Goal: Task Accomplishment & Management: Manage account settings

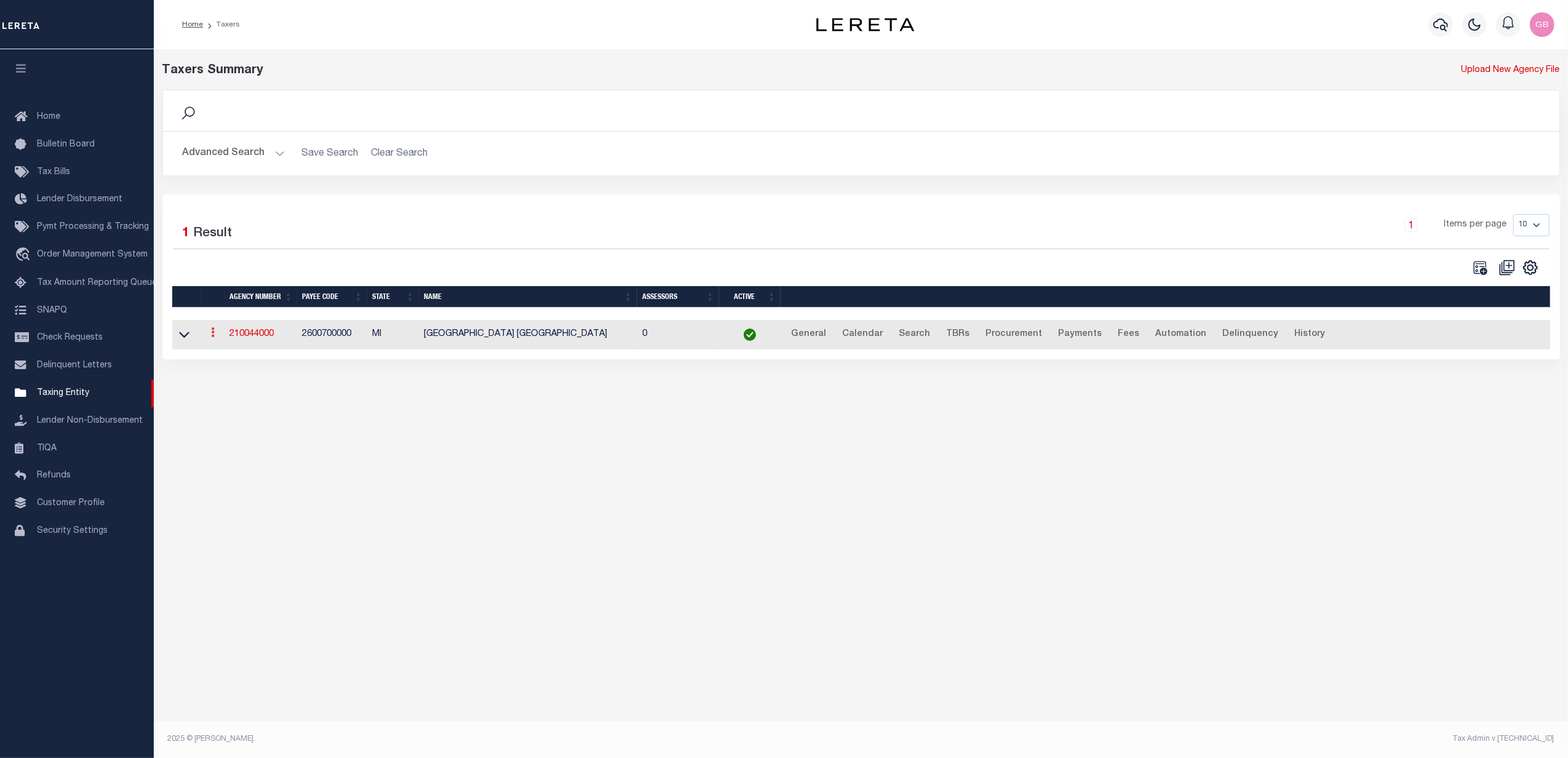
click at [214, 337] on icon at bounding box center [213, 331] width 4 height 10
drag, startPoint x: 1534, startPoint y: 227, endPoint x: 1538, endPoint y: 239, distance: 12.6
click at [1534, 227] on select "10 25 50 100" at bounding box center [1531, 225] width 36 height 22
click at [1544, 223] on select "10 25 50 100" at bounding box center [1531, 225] width 36 height 22
click at [276, 151] on button "Advanced Search" at bounding box center [233, 153] width 102 height 24
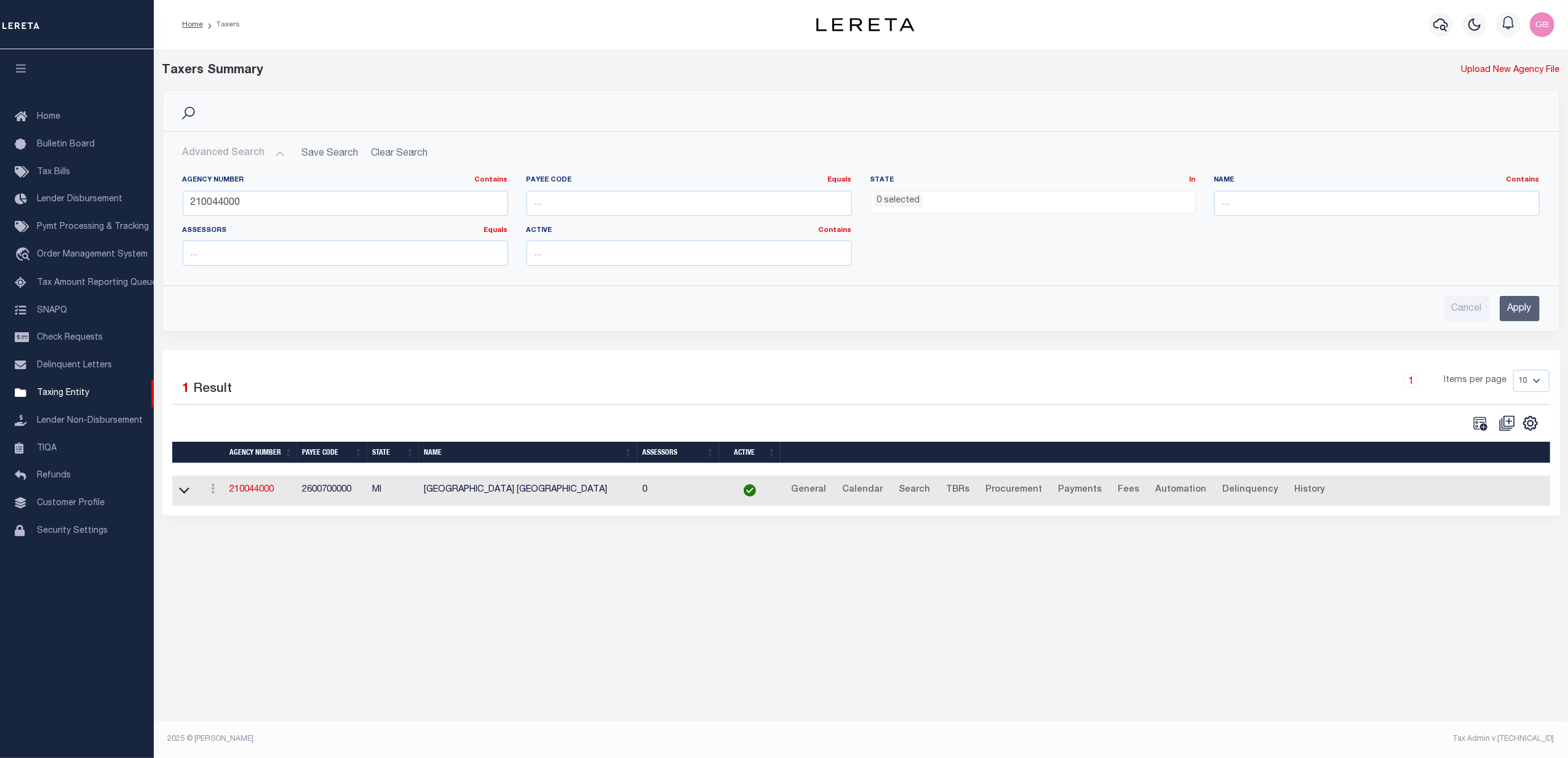
click at [1047, 200] on ul "0 selected" at bounding box center [1032, 199] width 324 height 16
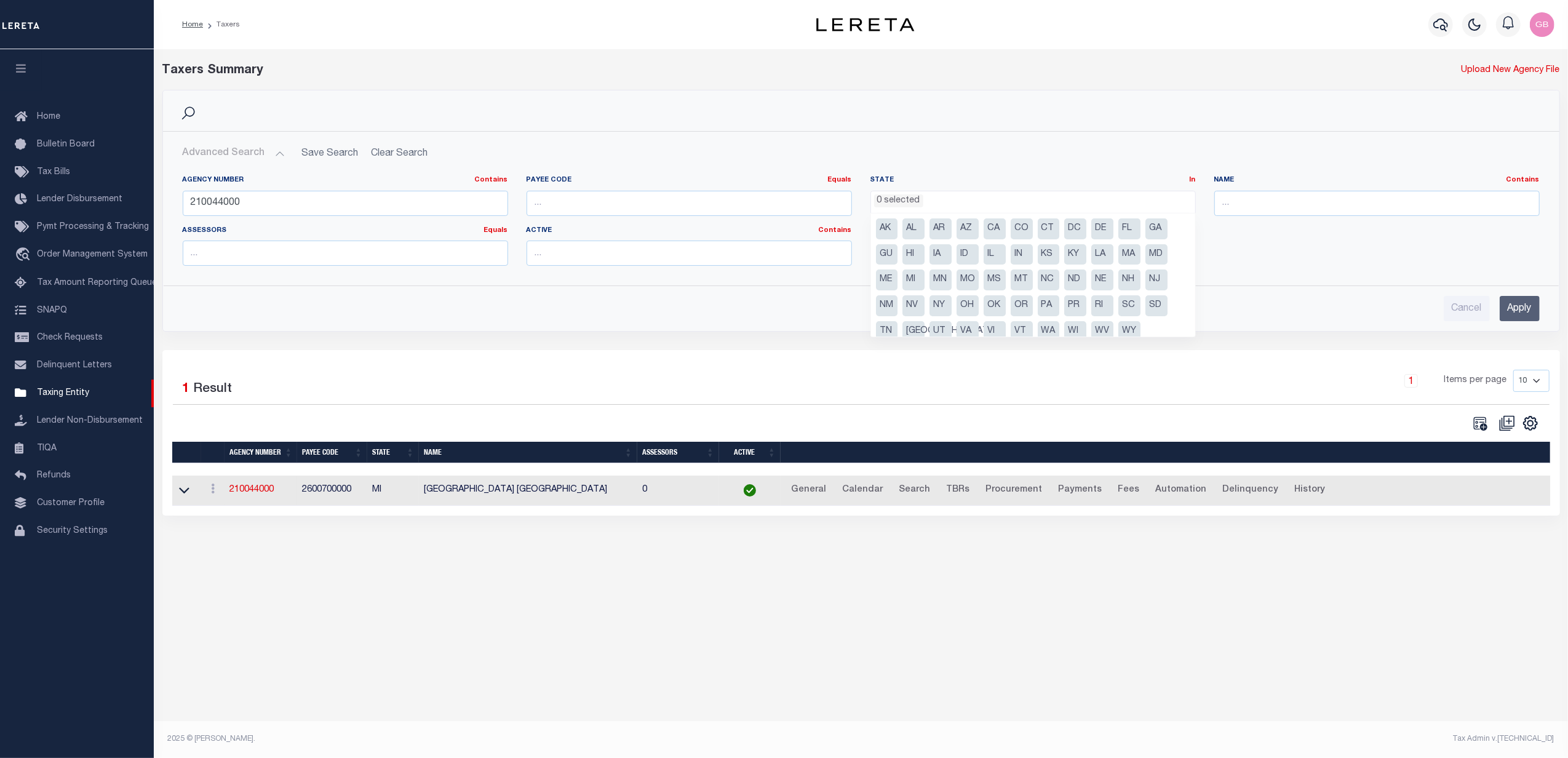
click at [1077, 284] on li "ND" at bounding box center [1075, 280] width 22 height 21
select select "ND"
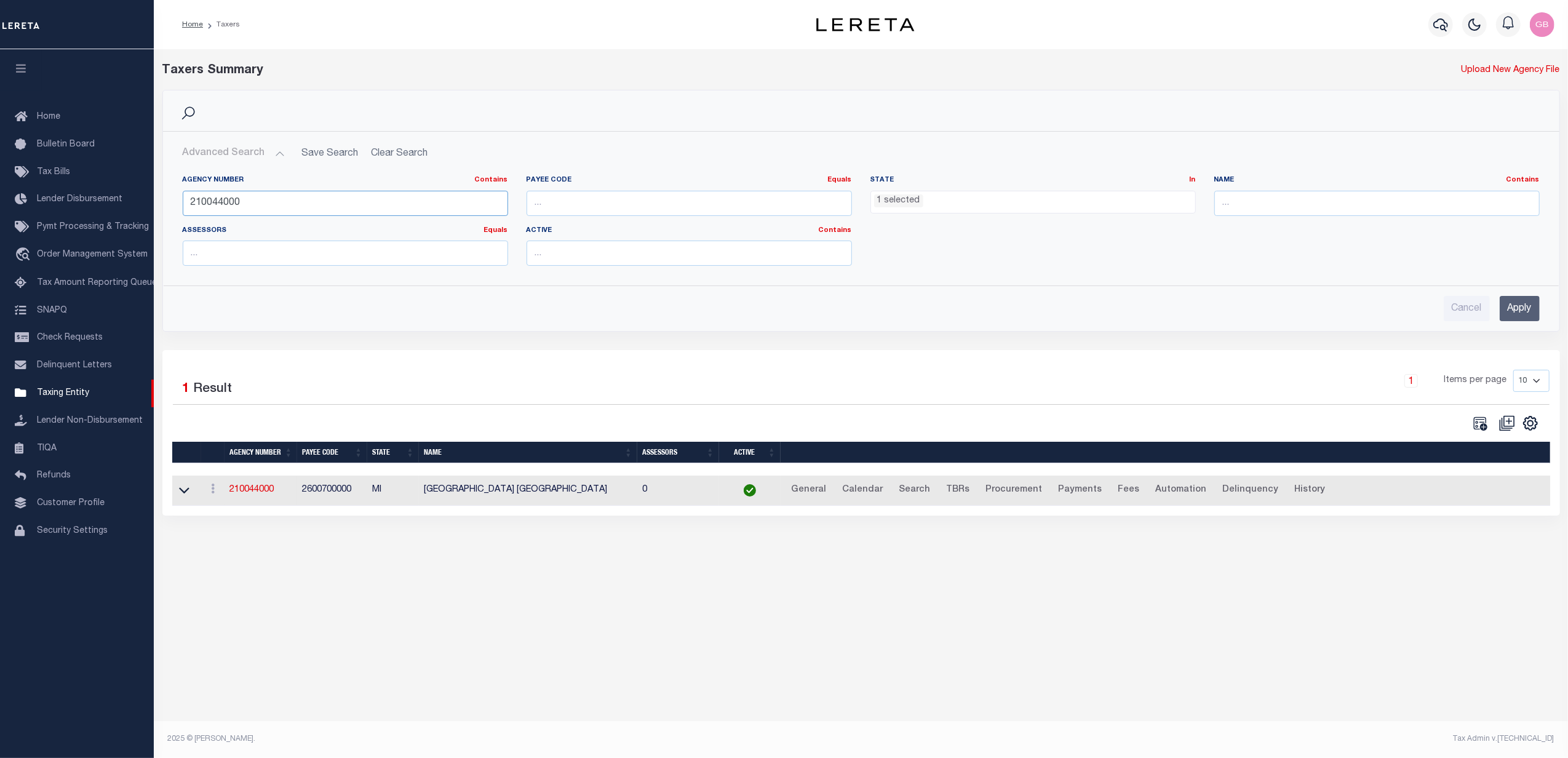
drag, startPoint x: 260, startPoint y: 197, endPoint x: 177, endPoint y: 199, distance: 83.0
click at [177, 199] on div "Agency Number Contains Contains Is 210044000" at bounding box center [345, 200] width 344 height 50
click at [1512, 310] on input "Apply" at bounding box center [1520, 308] width 40 height 25
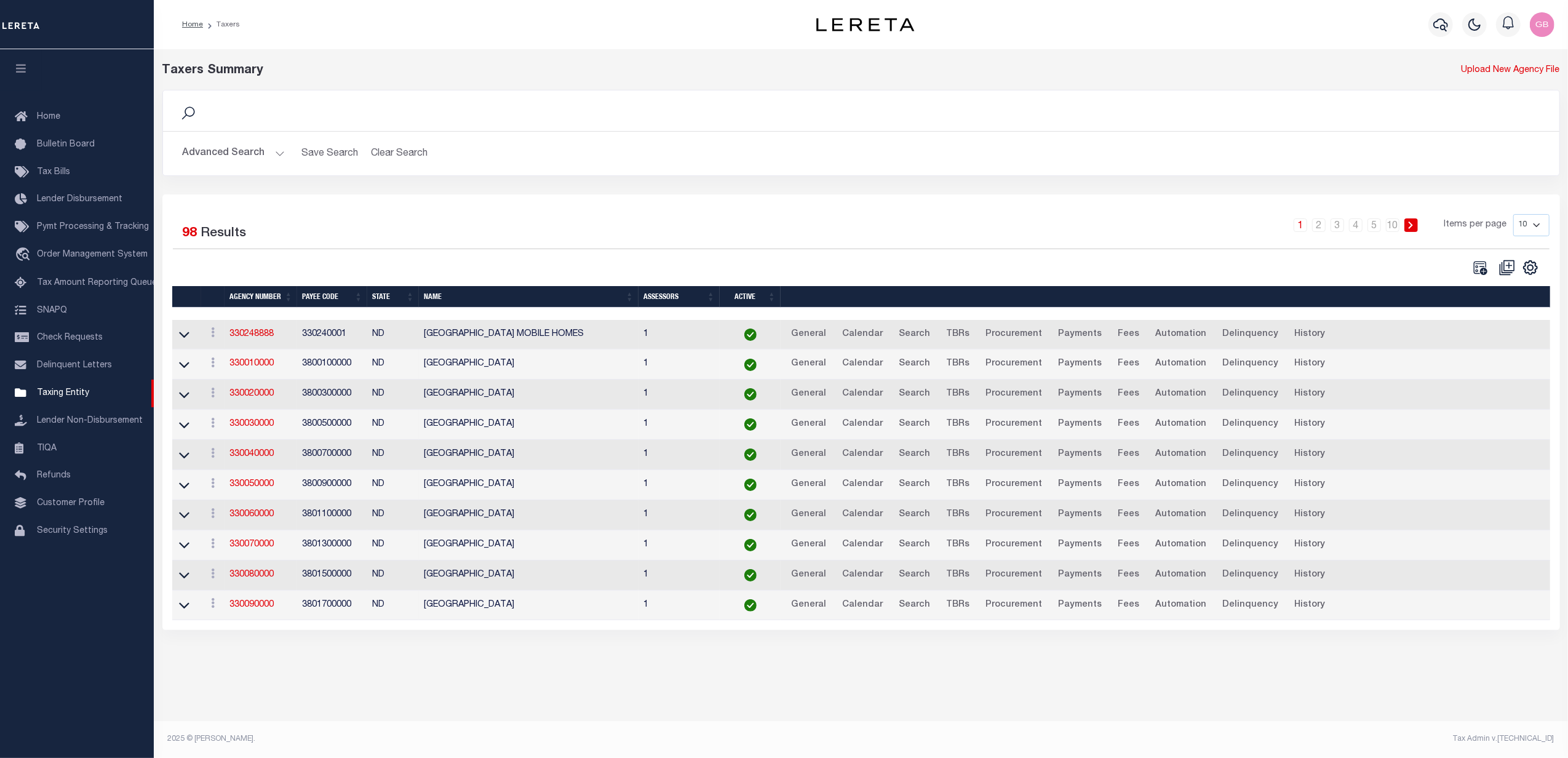
click at [1541, 234] on select "10 25 50 100" at bounding box center [1531, 225] width 36 height 22
click at [250, 368] on link "330010000" at bounding box center [251, 363] width 44 height 8
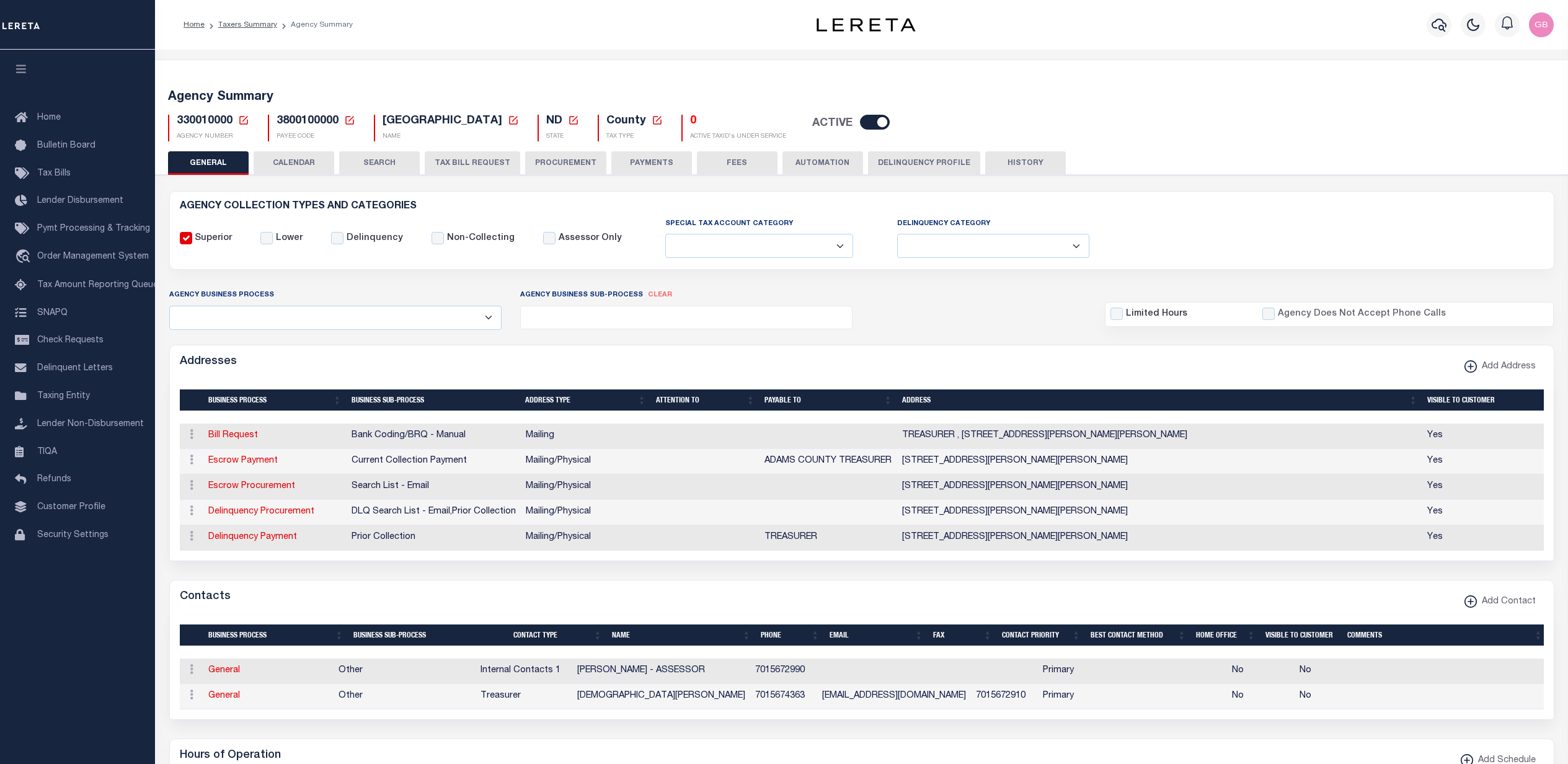
select select
click at [1484, 370] on span "Add Address" at bounding box center [1506, 367] width 59 height 14
select select "1"
checkbox input "true"
select select
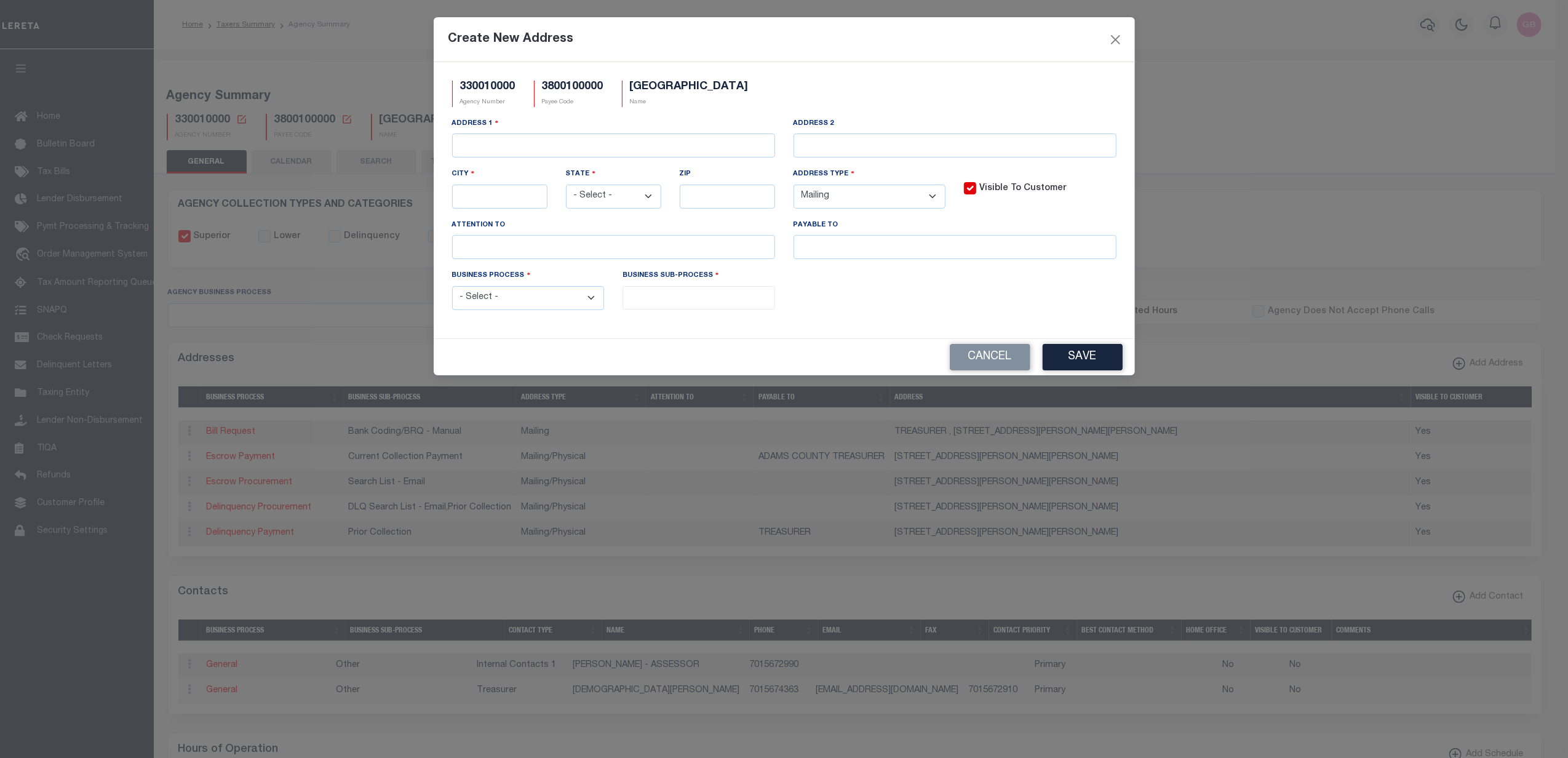
click at [545, 305] on select "- Select - All Automation Bill Request Delinquency Payment Delinquency Procurem…" at bounding box center [528, 297] width 152 height 24
select select "5"
click at [452, 291] on select "- Select - All Automation Bill Request Delinquency Payment Delinquency Procurem…" at bounding box center [528, 297] width 152 height 24
click at [668, 303] on input "search" at bounding box center [698, 297] width 145 height 14
click at [518, 348] on div "Cancel Save" at bounding box center [784, 357] width 701 height 36
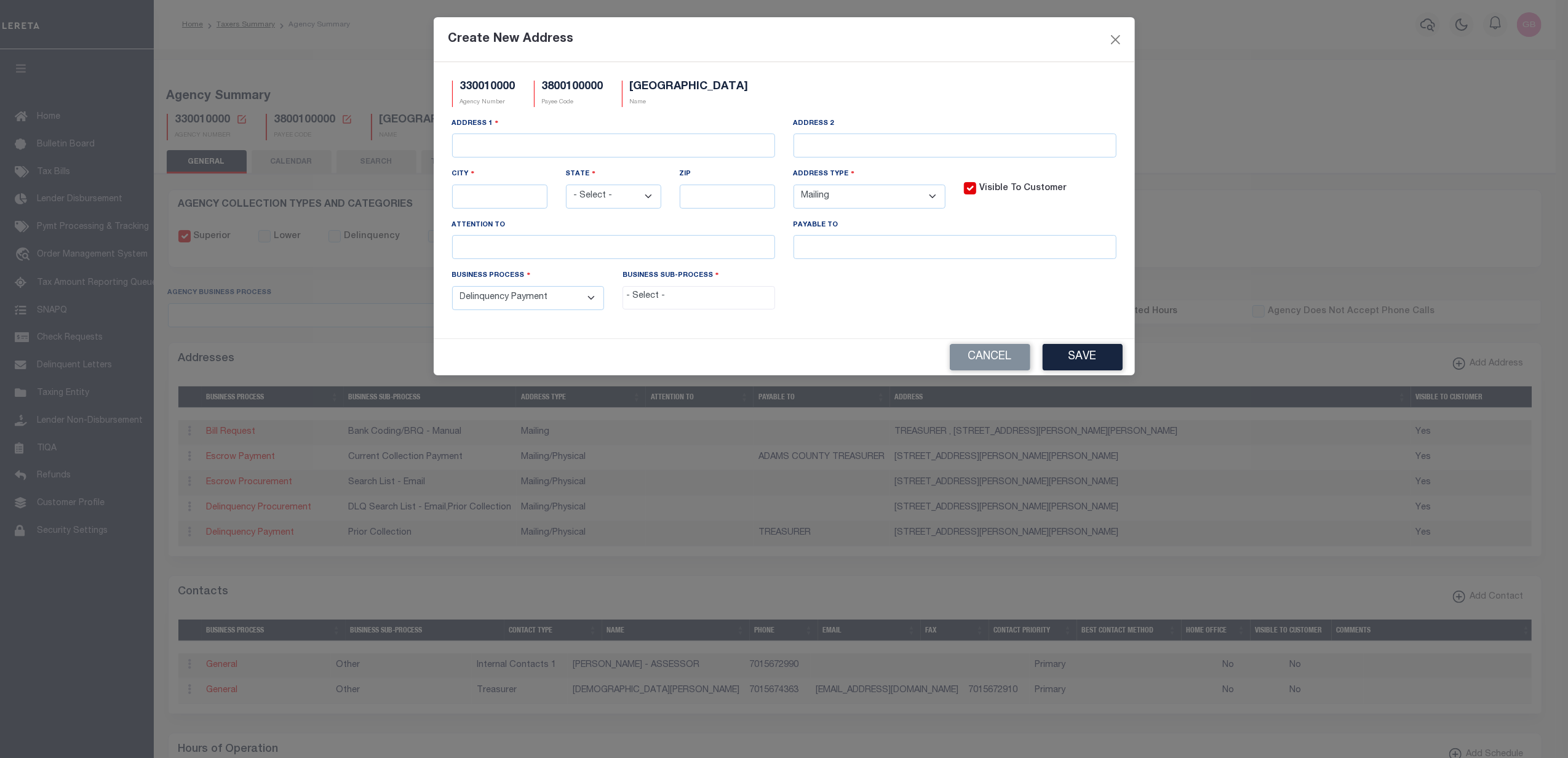
click at [1105, 39] on div "Create New Address" at bounding box center [784, 39] width 701 height 45
drag, startPoint x: 1114, startPoint y: 42, endPoint x: 651, endPoint y: 486, distance: 641.5
click at [1115, 42] on button "Close" at bounding box center [1115, 39] width 16 height 16
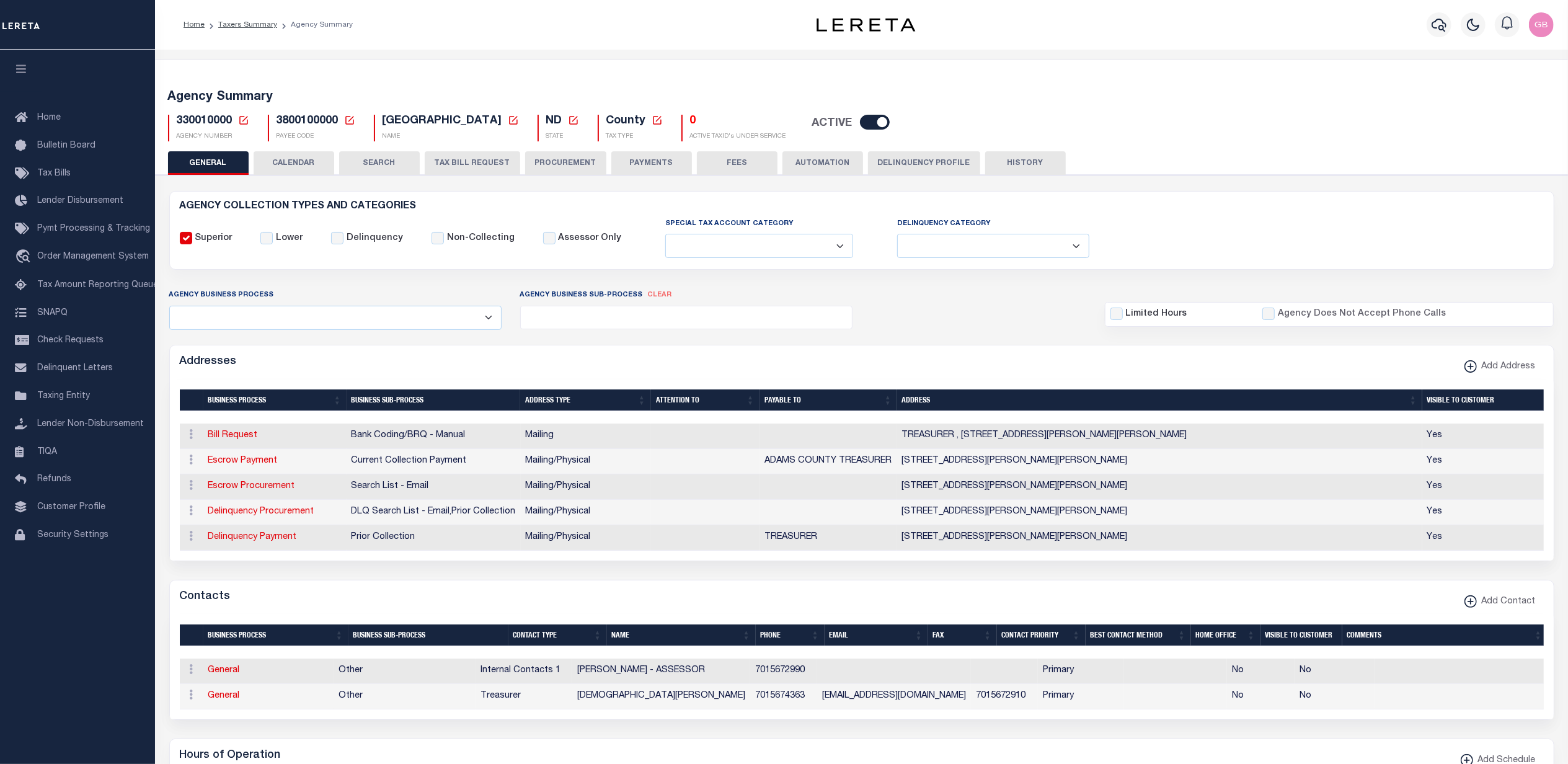
drag, startPoint x: 470, startPoint y: 167, endPoint x: 181, endPoint y: 484, distance: 429.0
click at [470, 167] on button "TAX BILL REQUEST" at bounding box center [472, 163] width 96 height 23
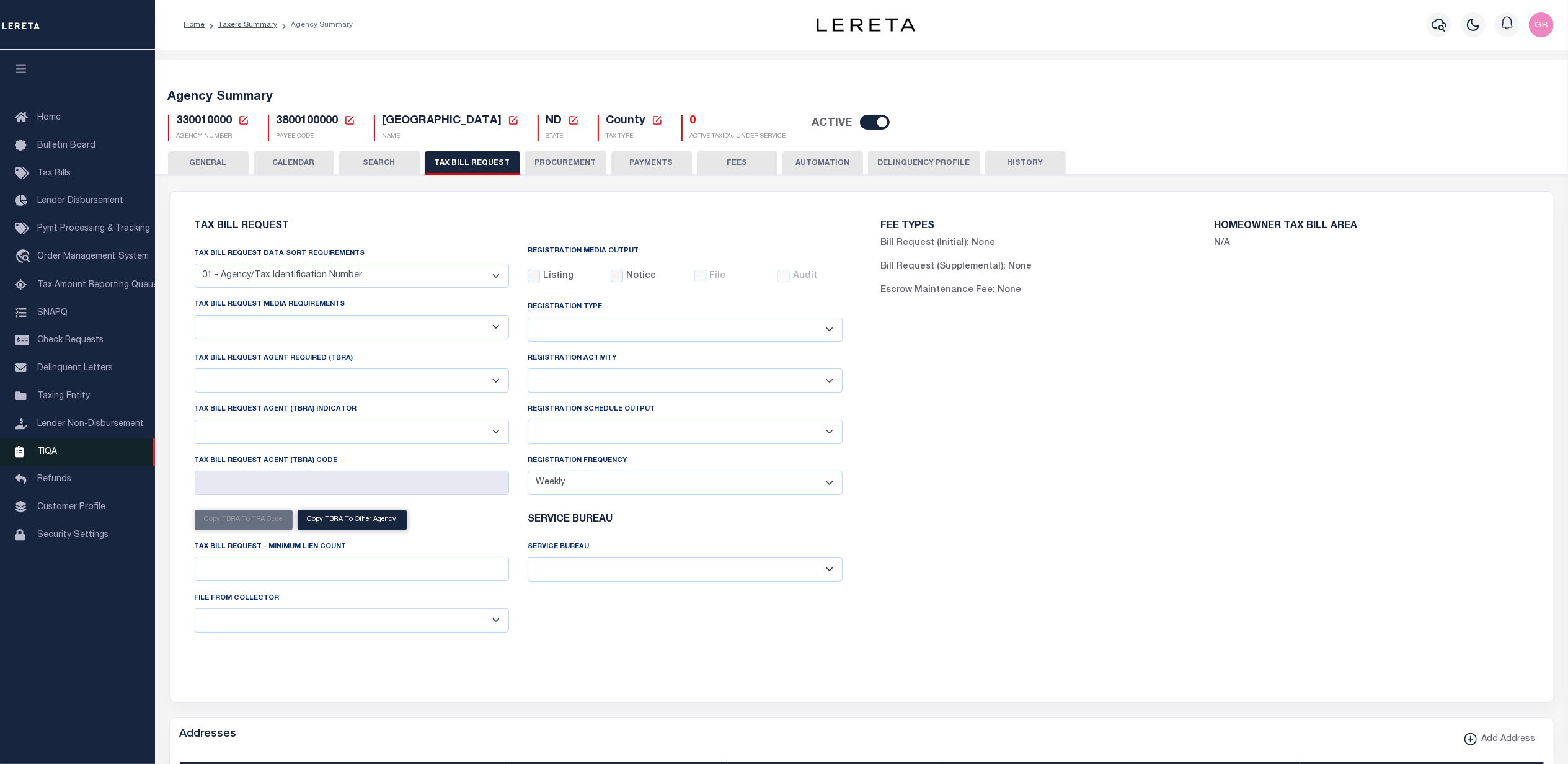
checkbox input "false"
select select "20"
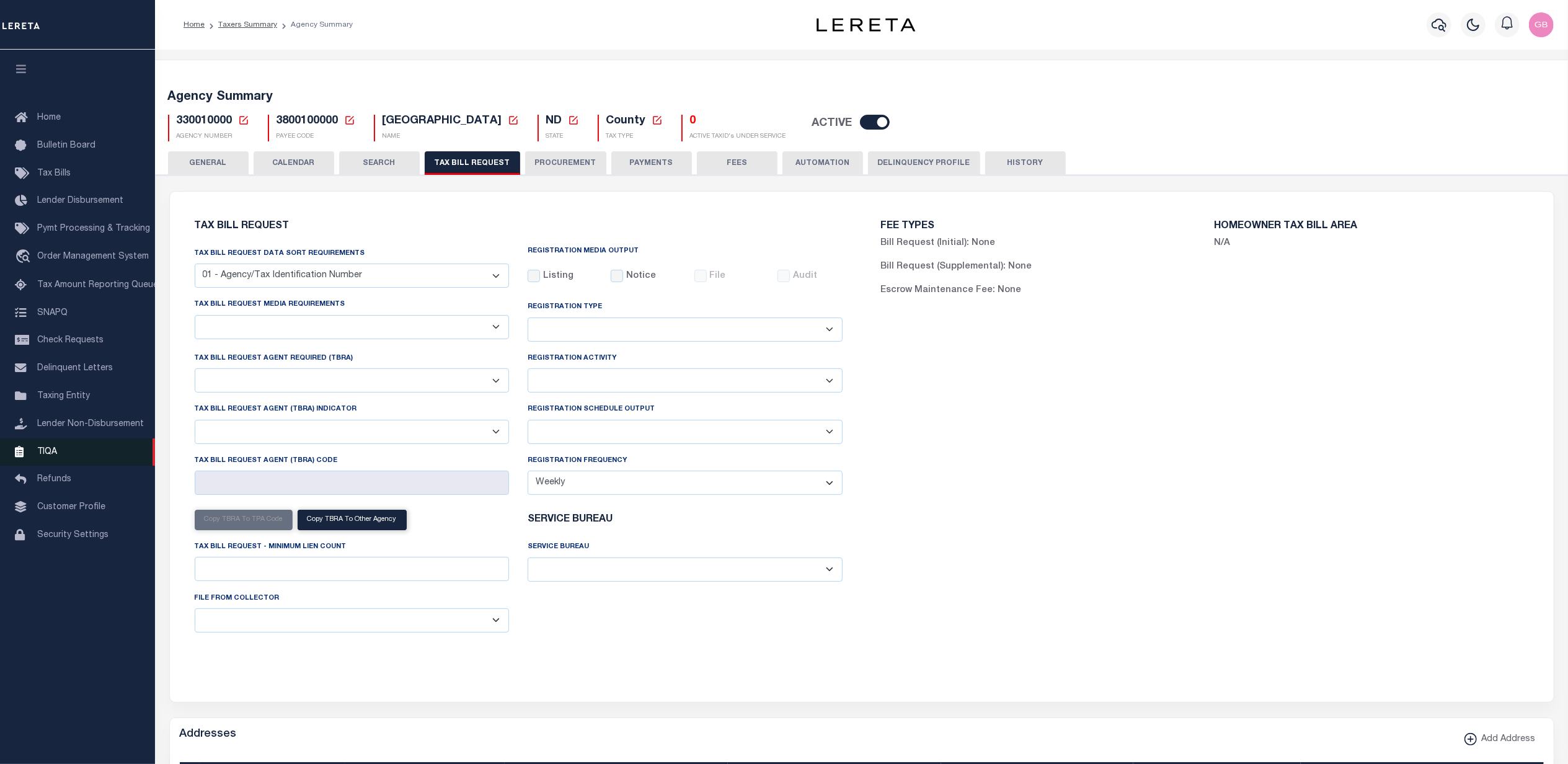
select select "false"
select select
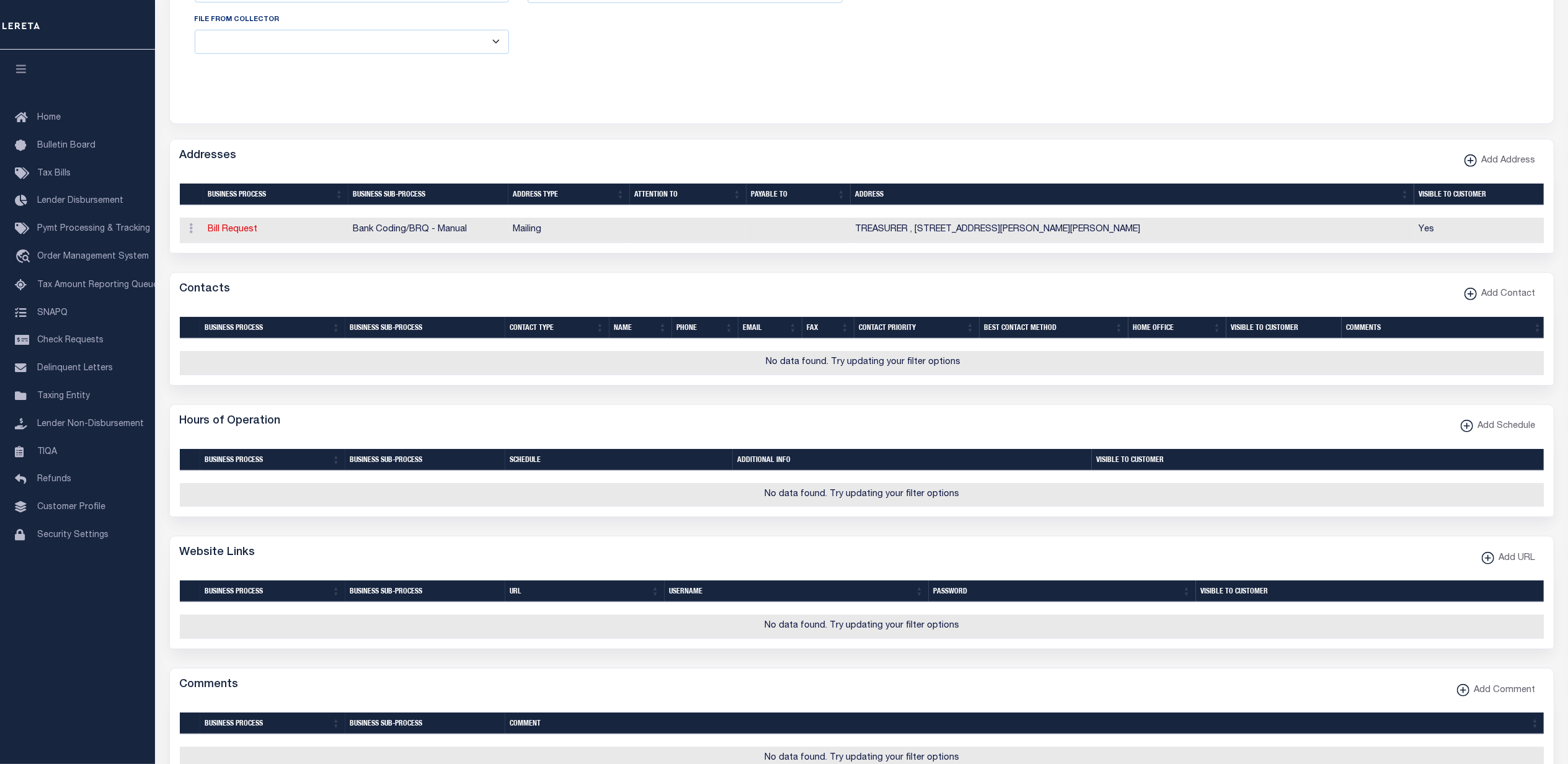
click at [192, 238] on div "ACTIONS Edit Address Delete Address" at bounding box center [192, 230] width 14 height 15
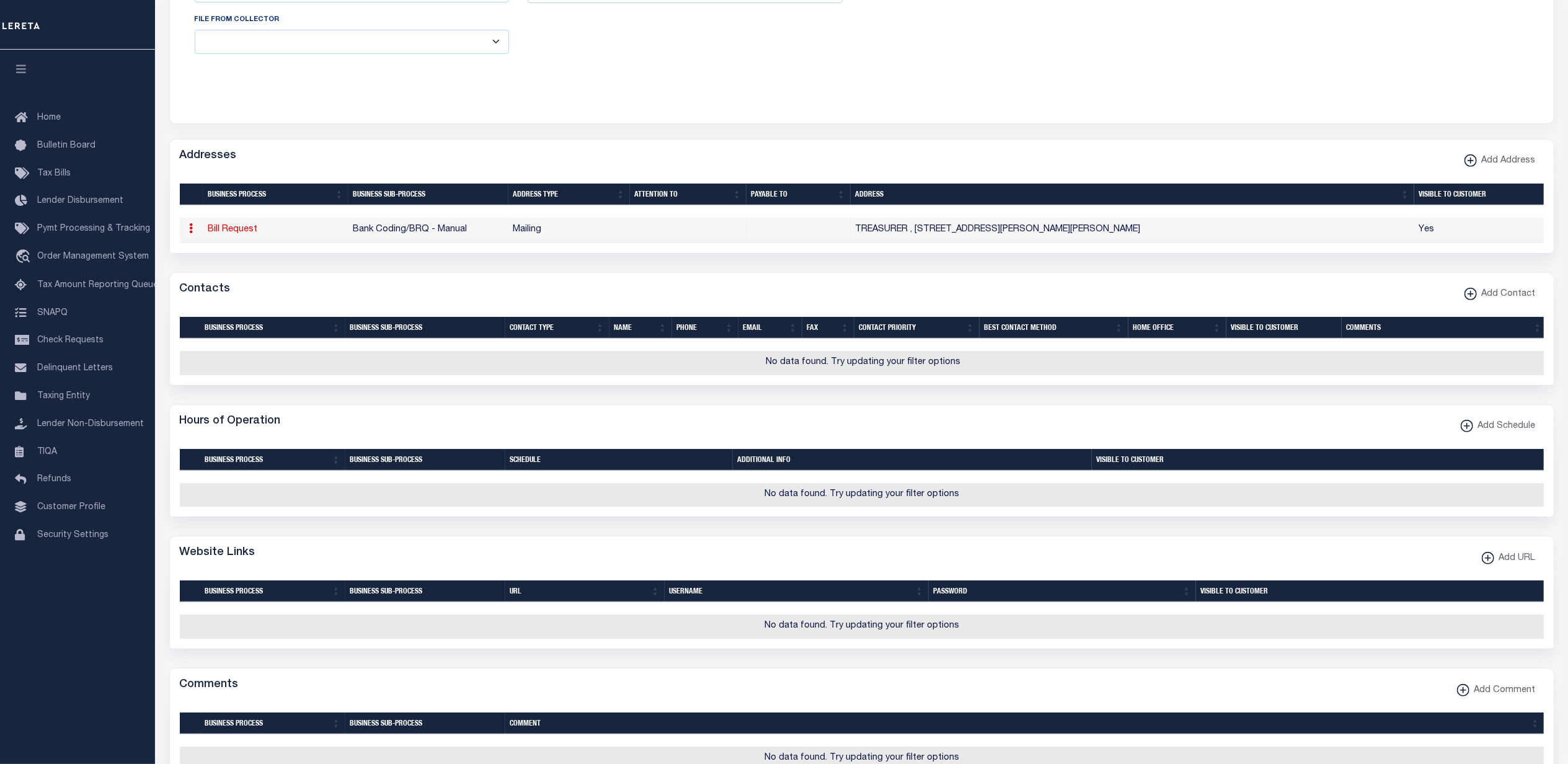
click at [190, 233] on icon at bounding box center [192, 228] width 4 height 10
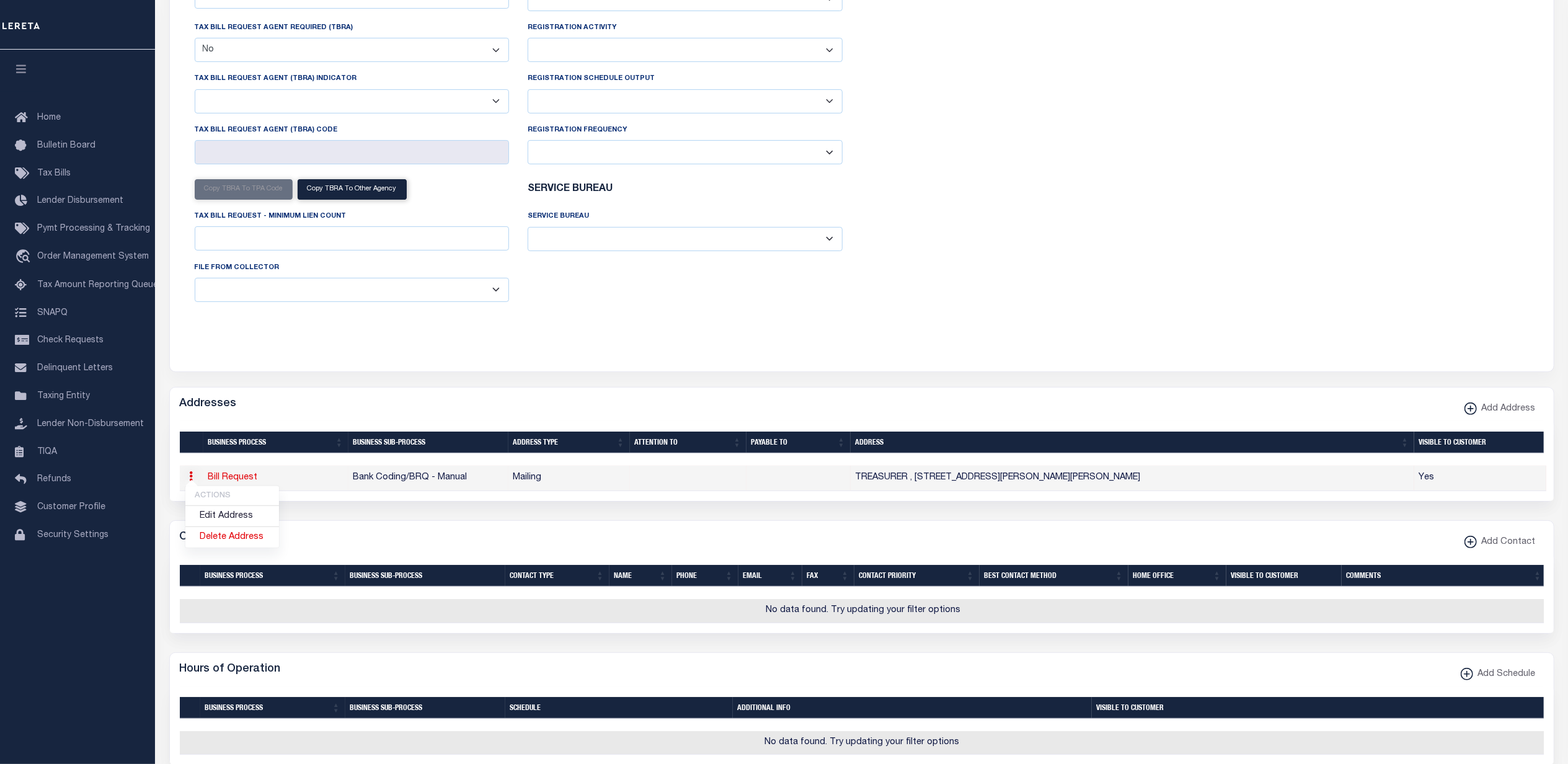
scroll to position [0, 0]
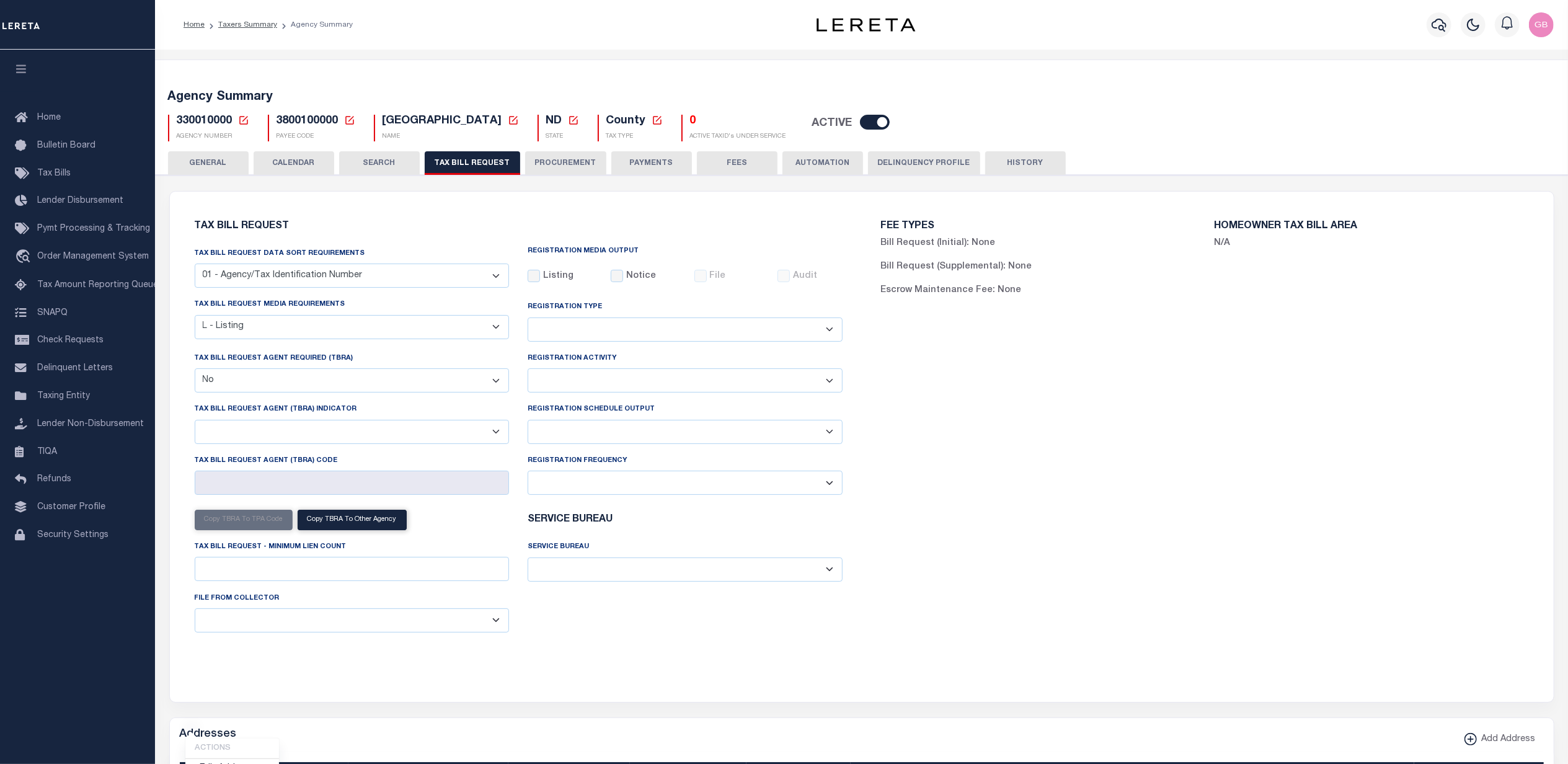
drag, startPoint x: 220, startPoint y: 160, endPoint x: 936, endPoint y: 438, distance: 768.1
click at [220, 160] on button "GENERAL" at bounding box center [208, 163] width 80 height 23
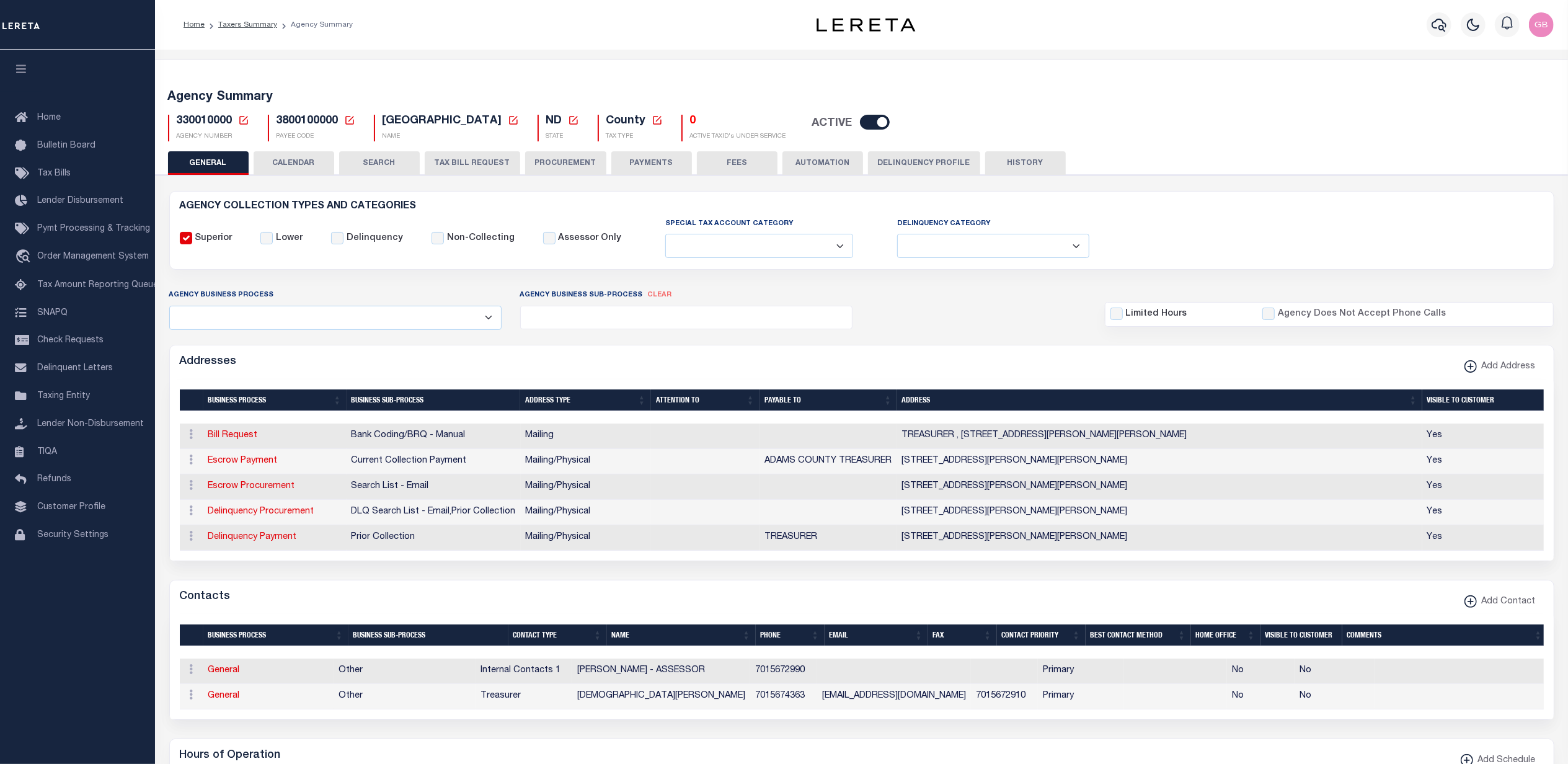
scroll to position [165, 0]
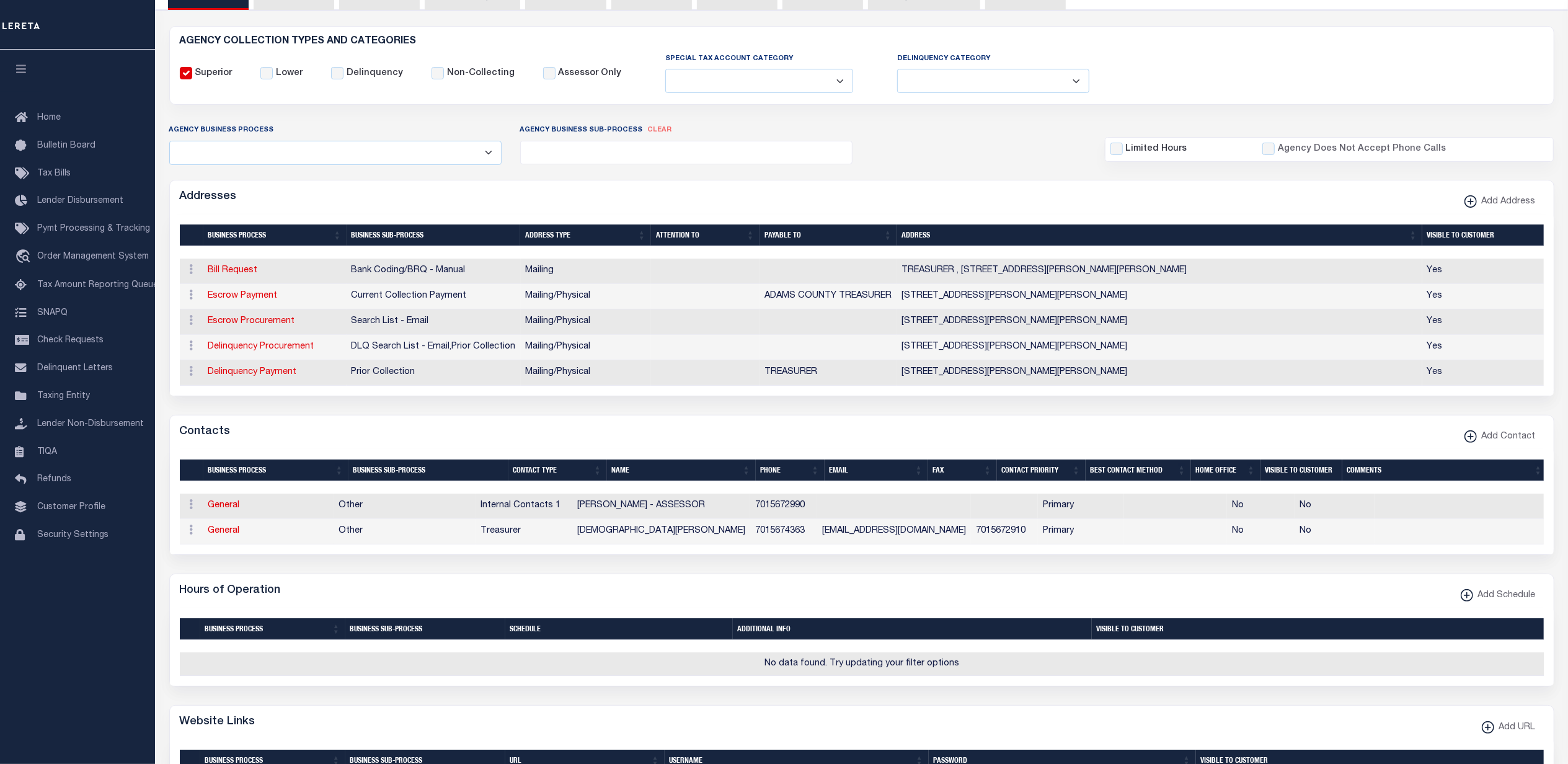
click at [1509, 204] on span "Add Address" at bounding box center [1506, 202] width 59 height 14
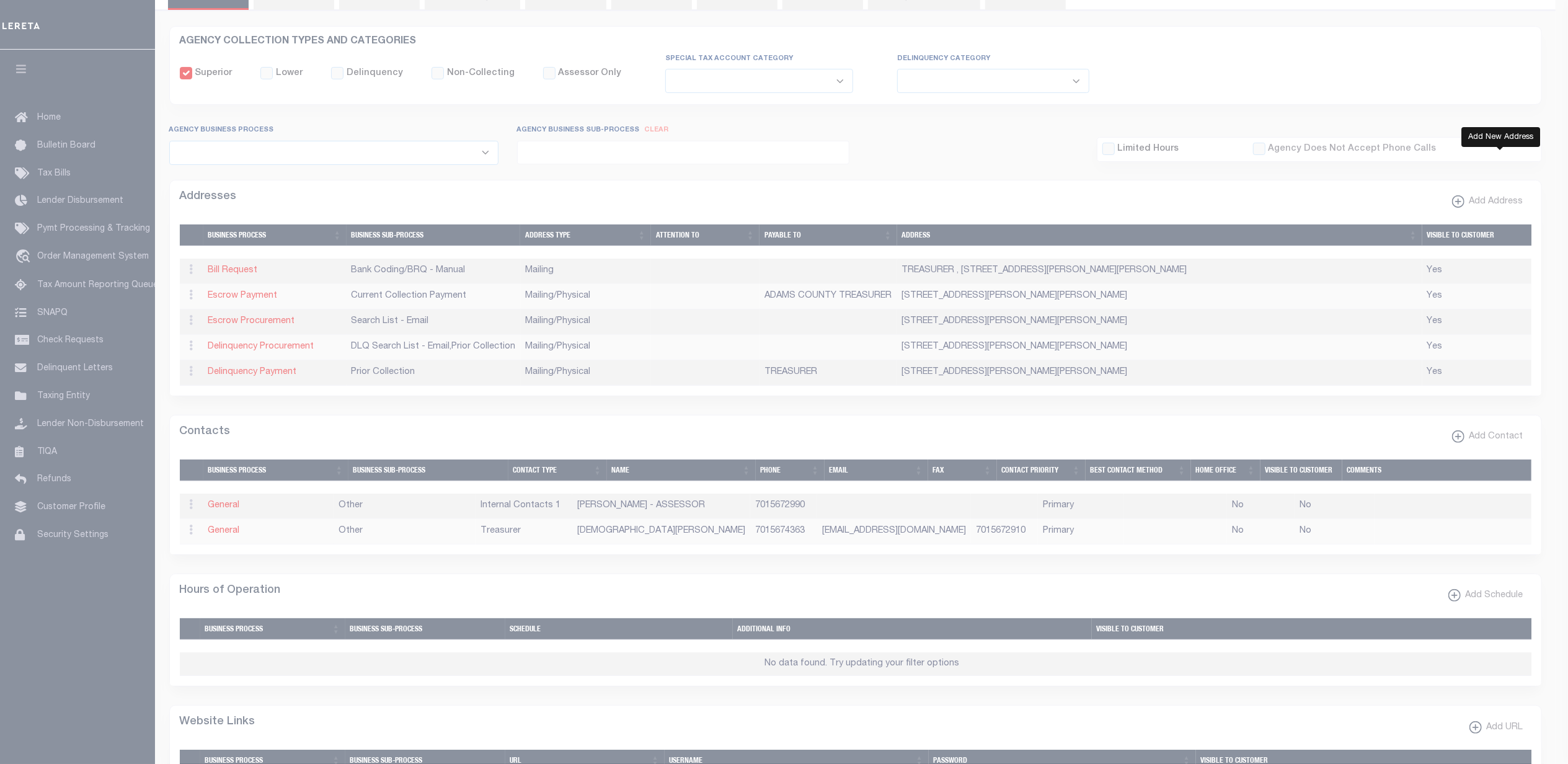
select select "1"
checkbox input "true"
select select
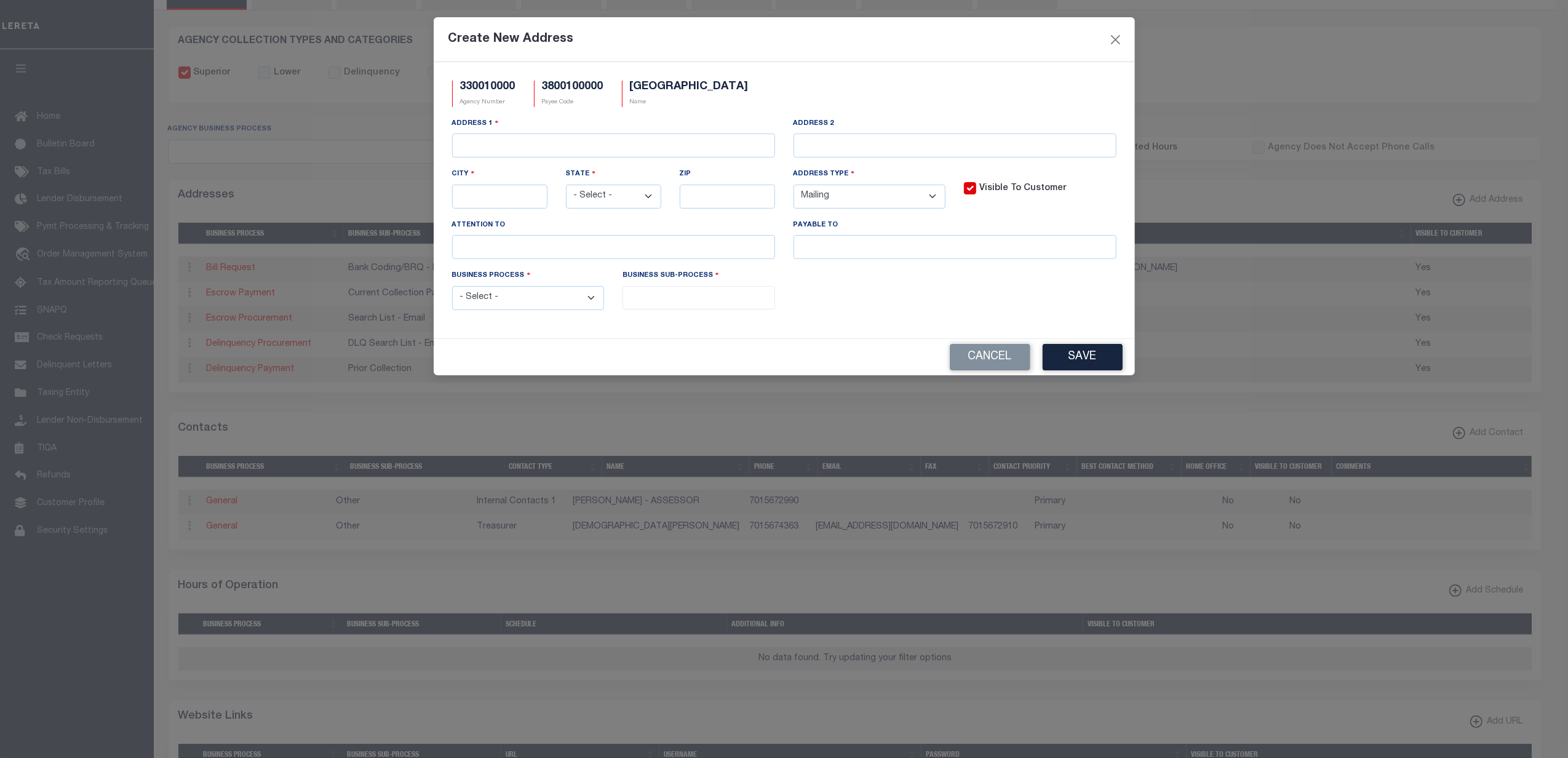
click at [539, 310] on select "- Select - All Automation Bill Request Delinquency Payment Delinquency Procurem…" at bounding box center [528, 297] width 152 height 24
select select "5"
click at [452, 291] on select "- Select - All Automation Bill Request Delinquency Payment Delinquency Procurem…" at bounding box center [528, 297] width 152 height 24
click at [682, 303] on input "search" at bounding box center [698, 297] width 145 height 14
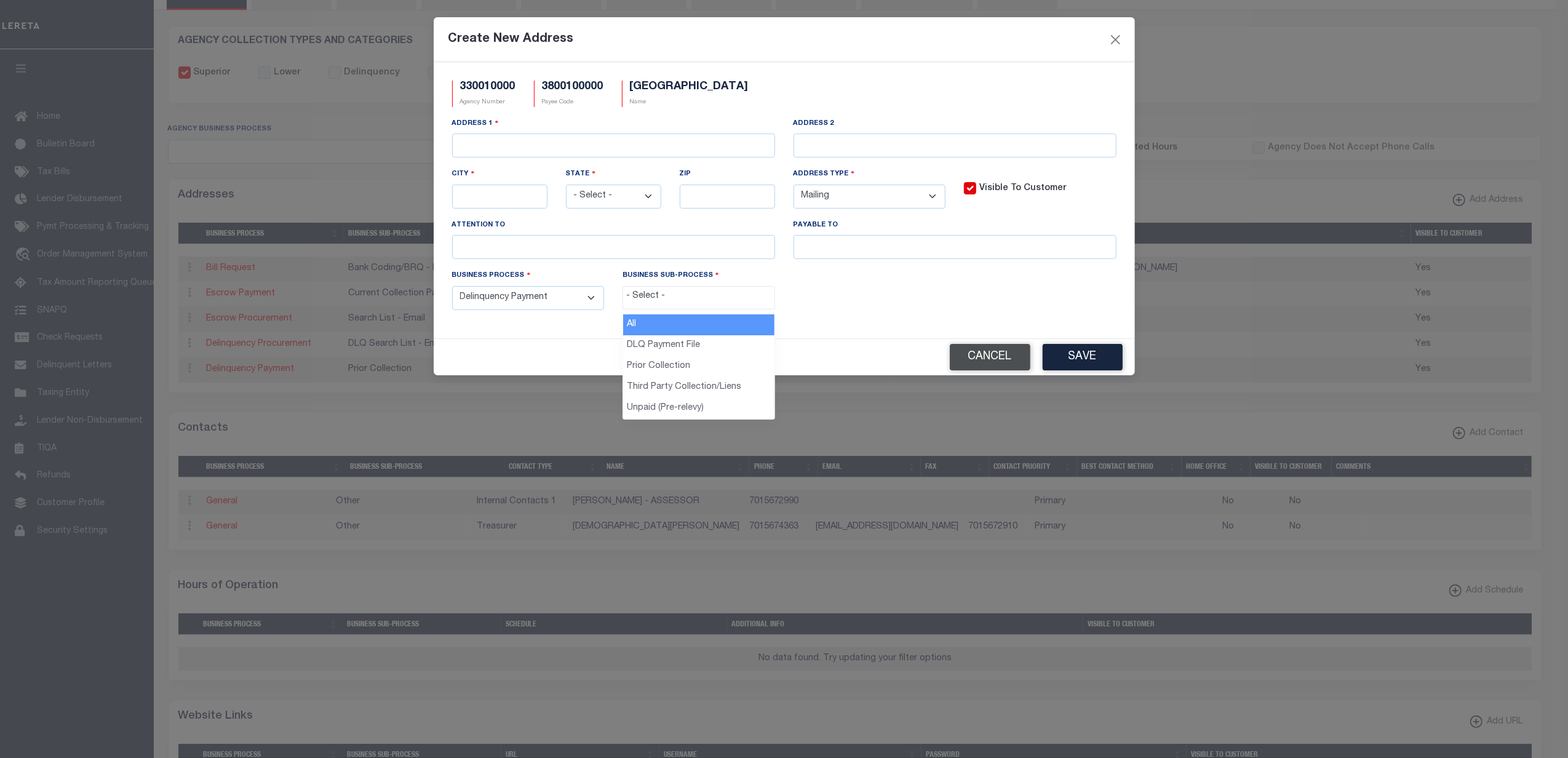
click at [979, 360] on button "Cancel" at bounding box center [990, 357] width 80 height 26
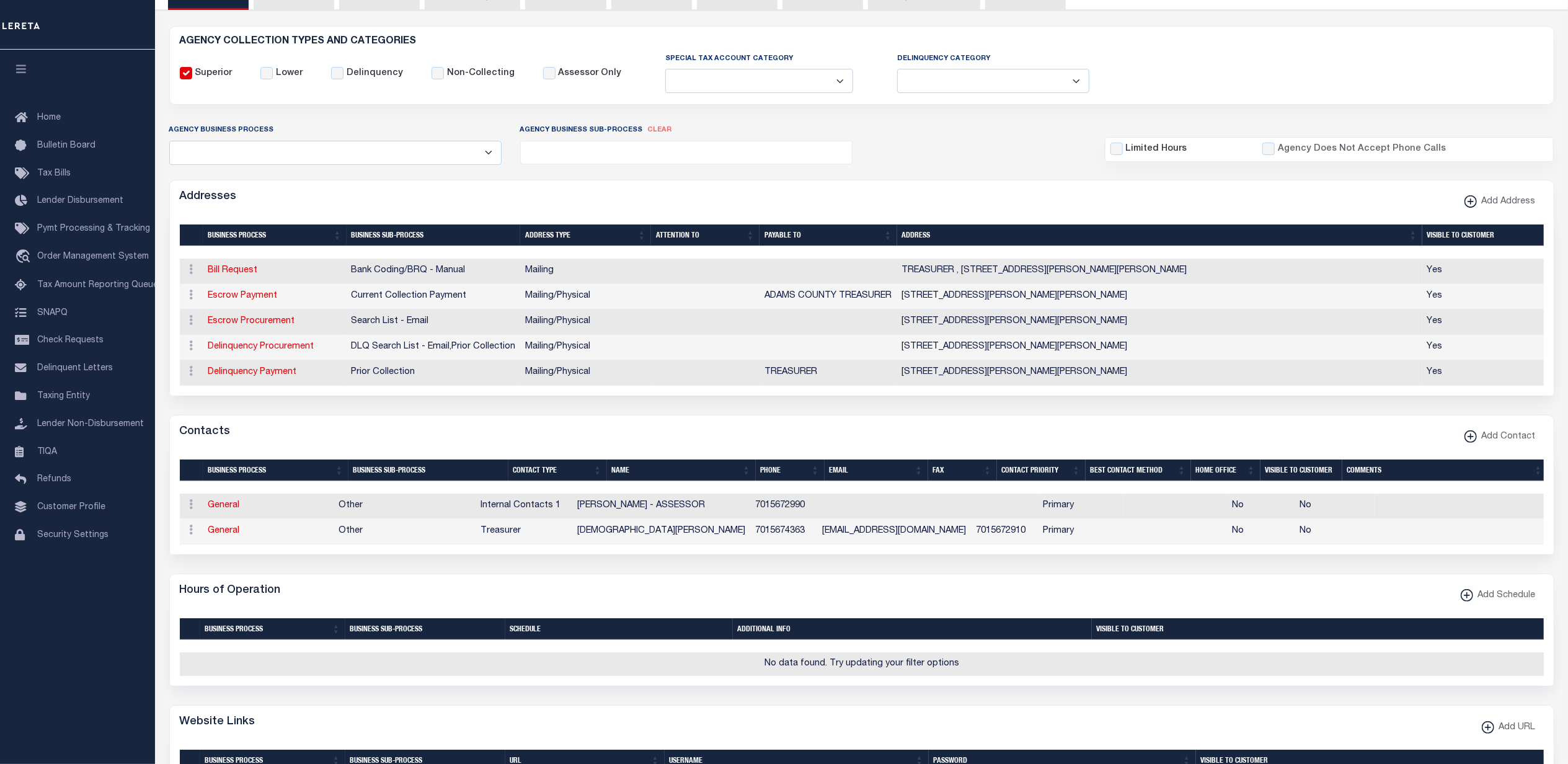
scroll to position [0, 0]
